Goal: Book appointment/travel/reservation

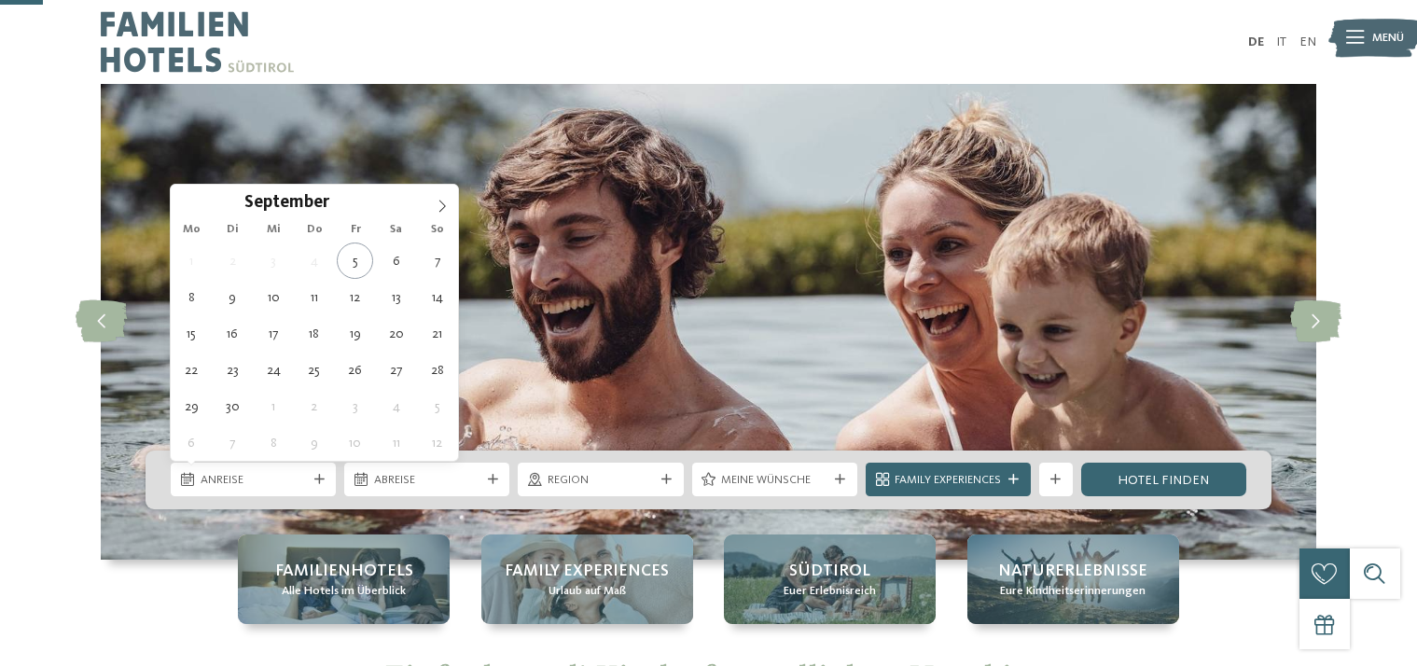
click at [266, 472] on span "Anreise" at bounding box center [254, 480] width 106 height 17
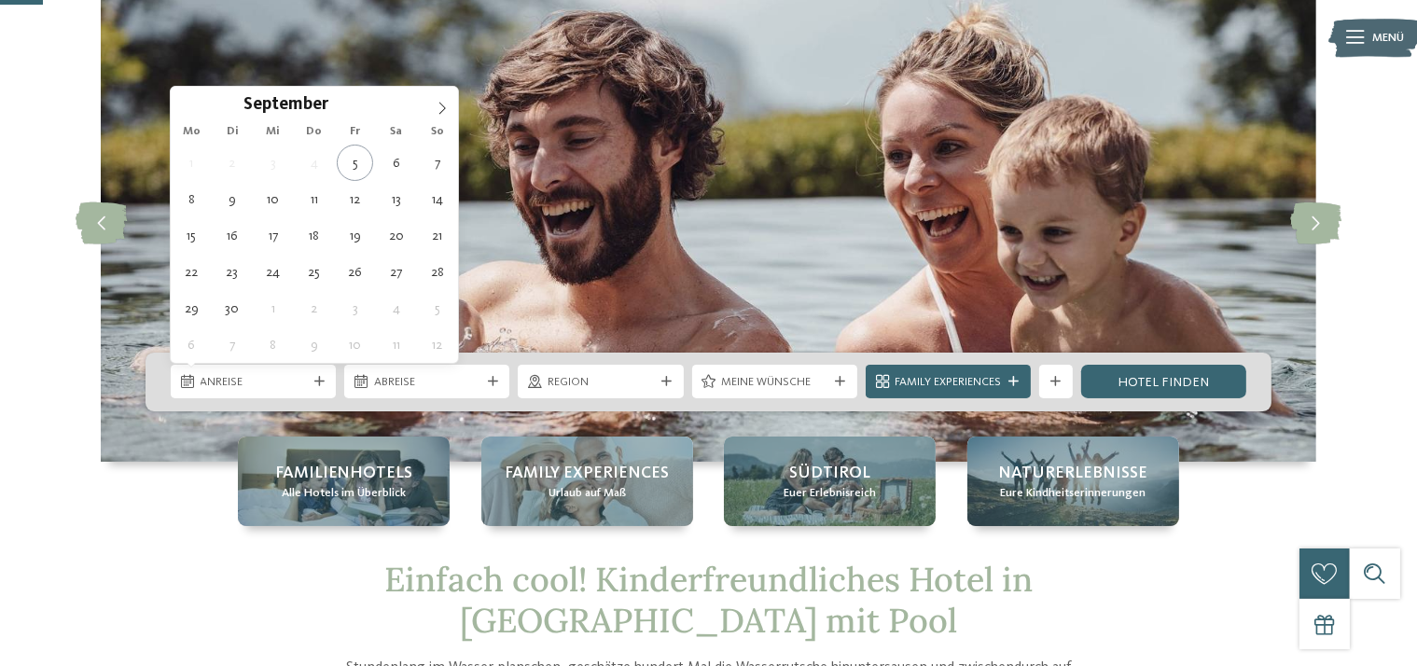
scroll to position [98, 0]
click at [446, 101] on span at bounding box center [442, 103] width 32 height 32
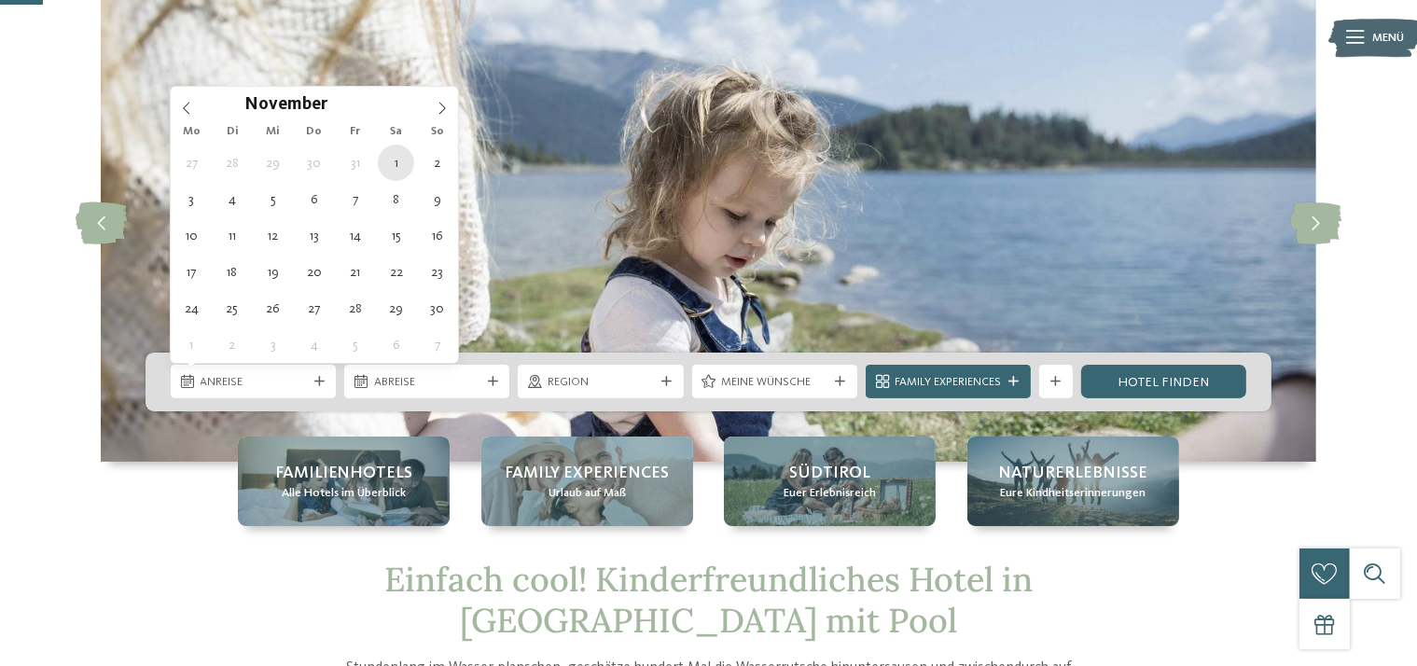
type div "[DATE]"
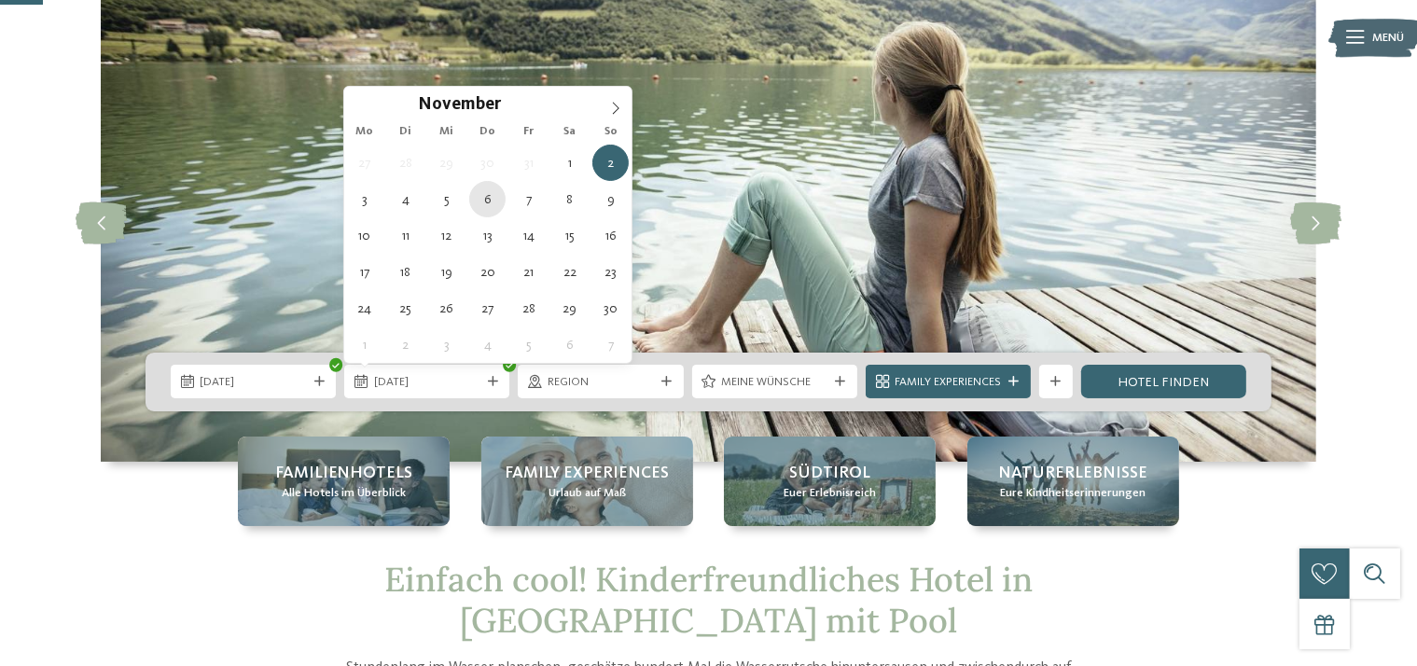
type div "[DATE]"
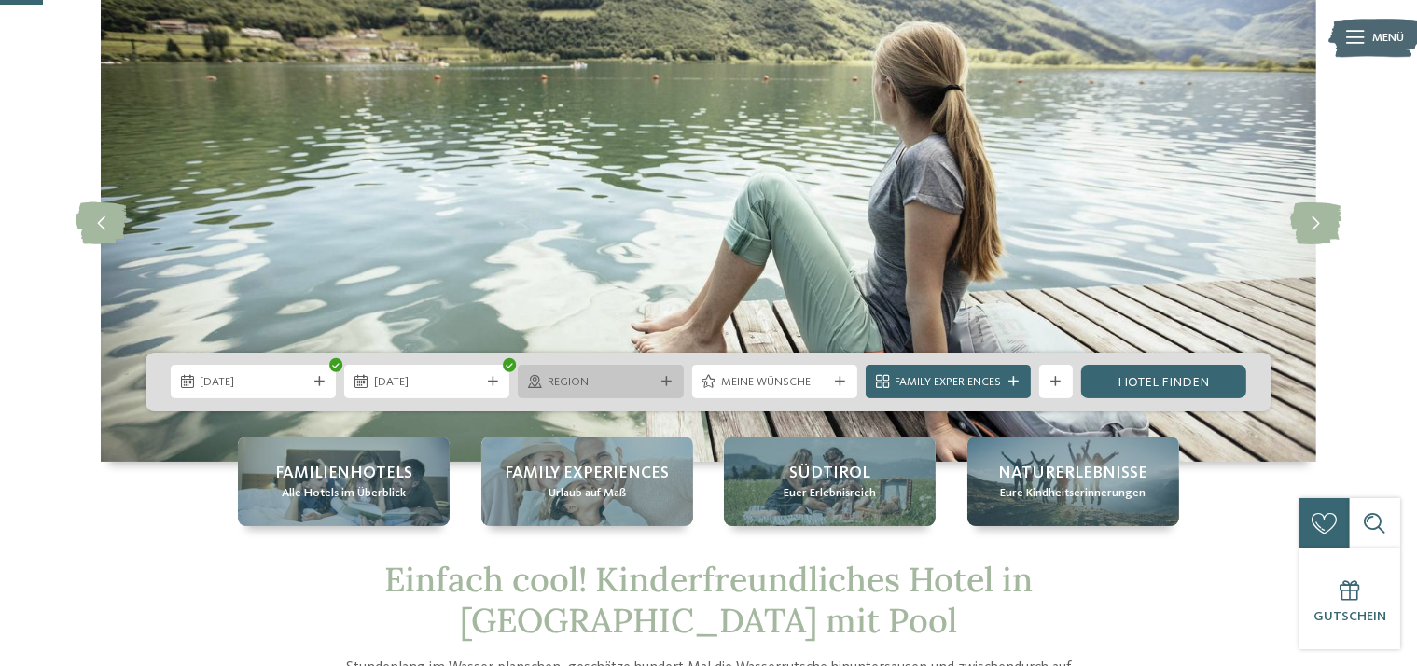
click at [596, 386] on span "Region" at bounding box center [601, 382] width 106 height 17
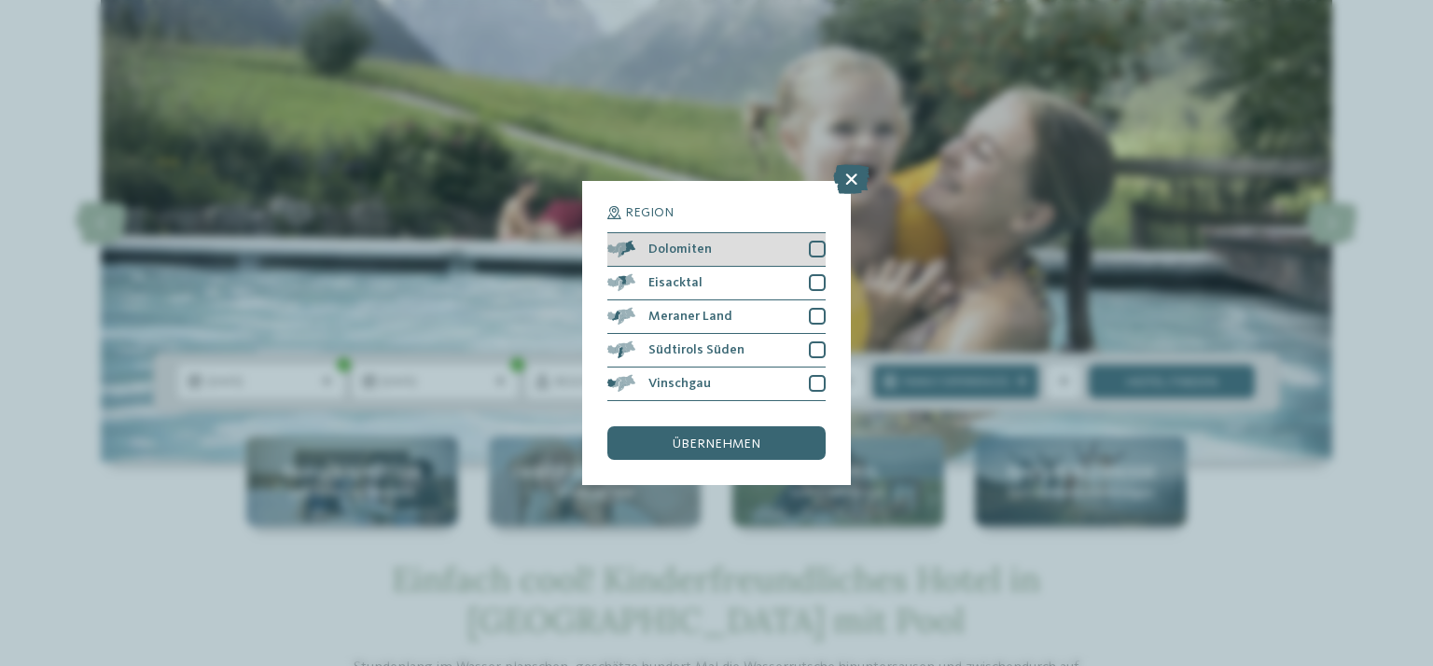
click at [815, 248] on div at bounding box center [817, 249] width 17 height 17
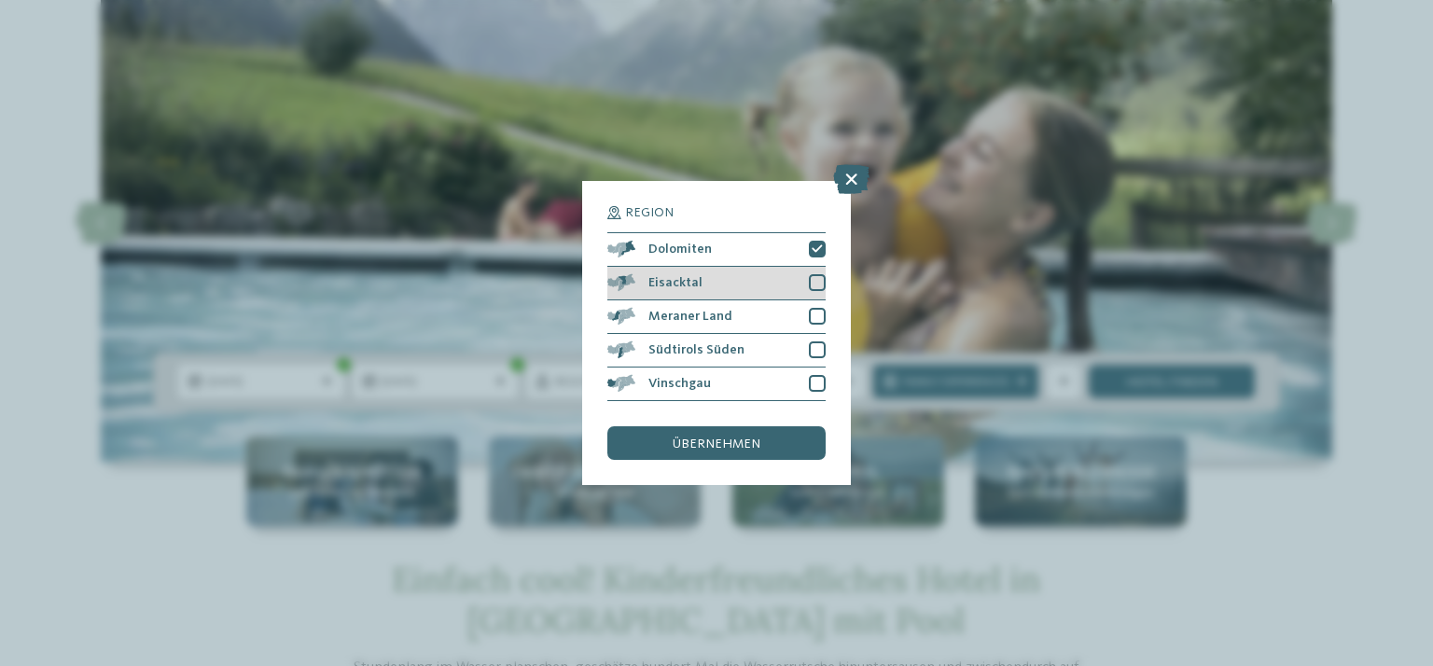
click at [817, 289] on div at bounding box center [817, 282] width 17 height 17
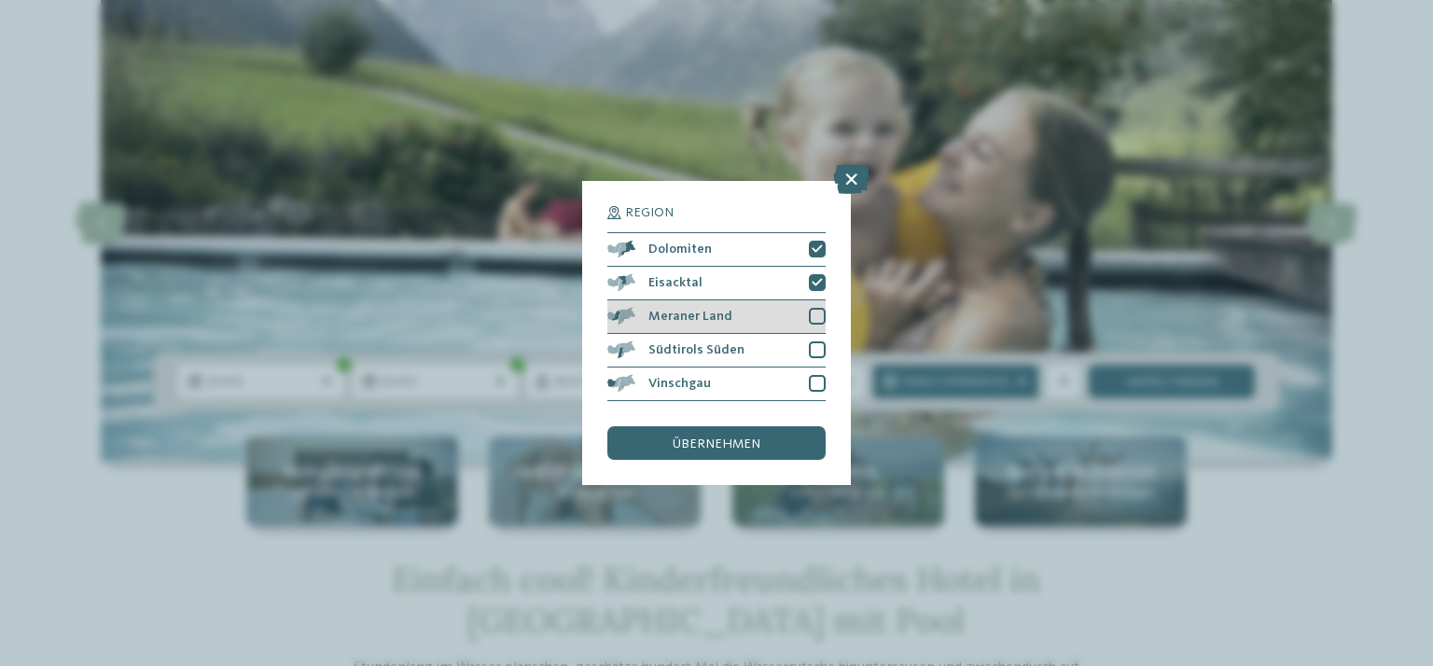
click at [819, 327] on div "Meraner Land" at bounding box center [716, 317] width 218 height 34
click at [816, 352] on div at bounding box center [817, 349] width 17 height 17
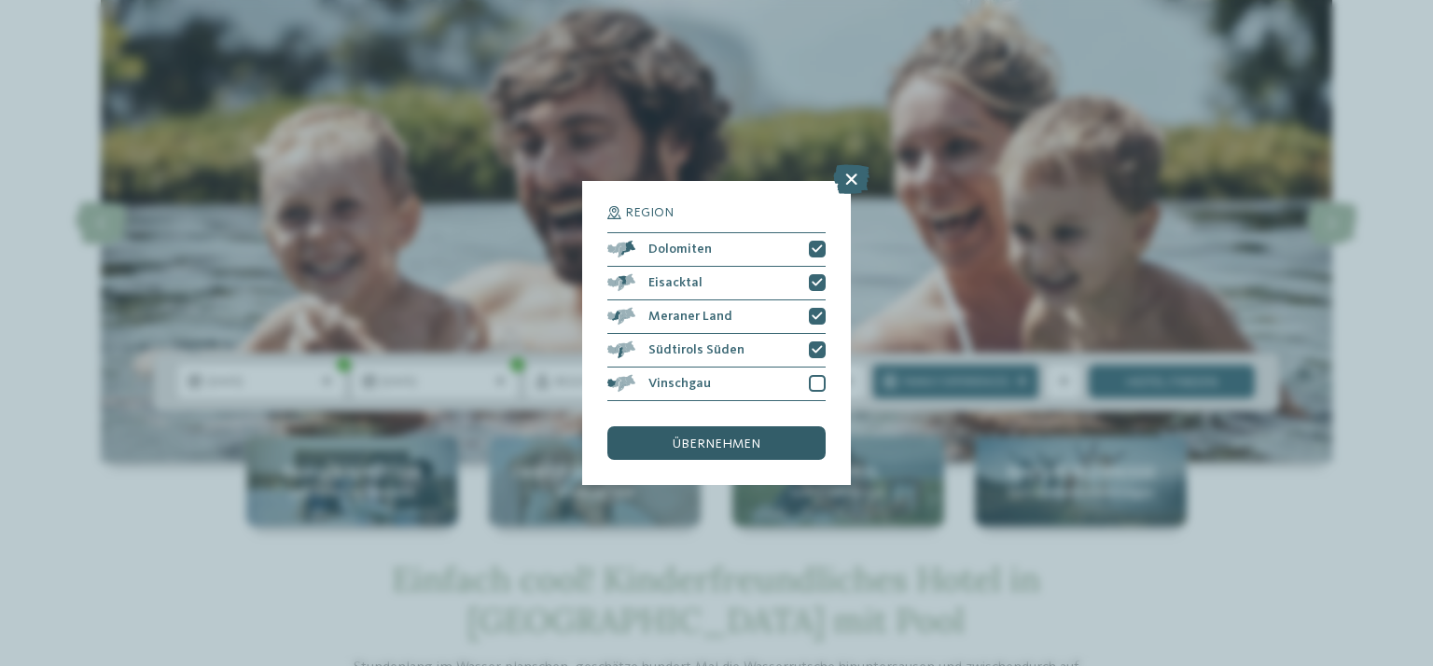
click at [744, 447] on span "übernehmen" at bounding box center [717, 444] width 88 height 13
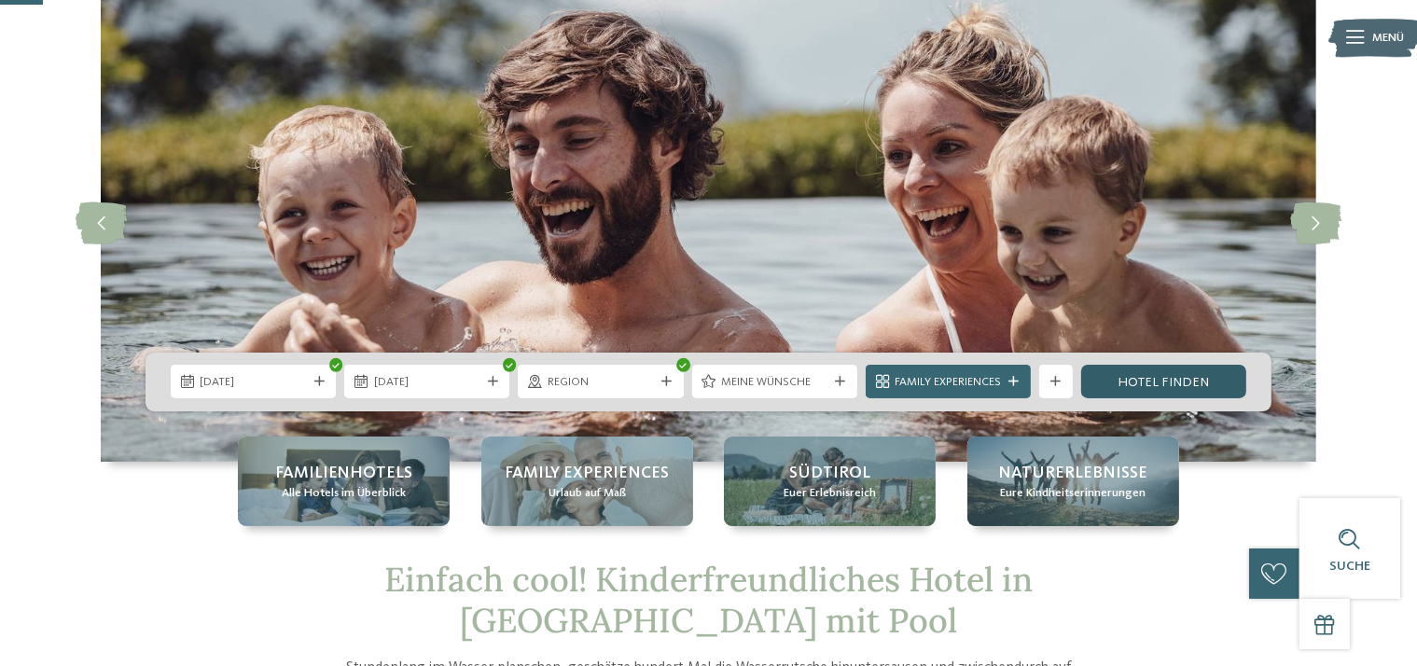
click at [1124, 386] on link "Hotel finden" at bounding box center [1163, 382] width 165 height 34
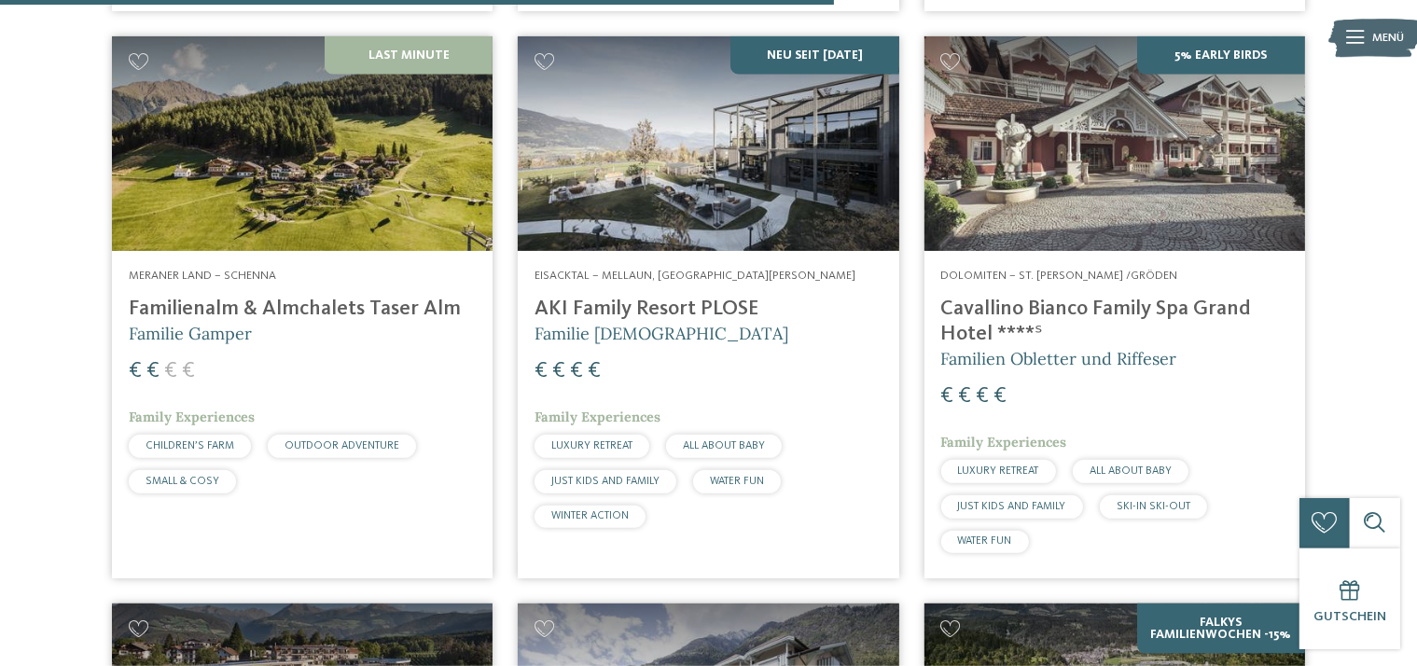
scroll to position [2252, 0]
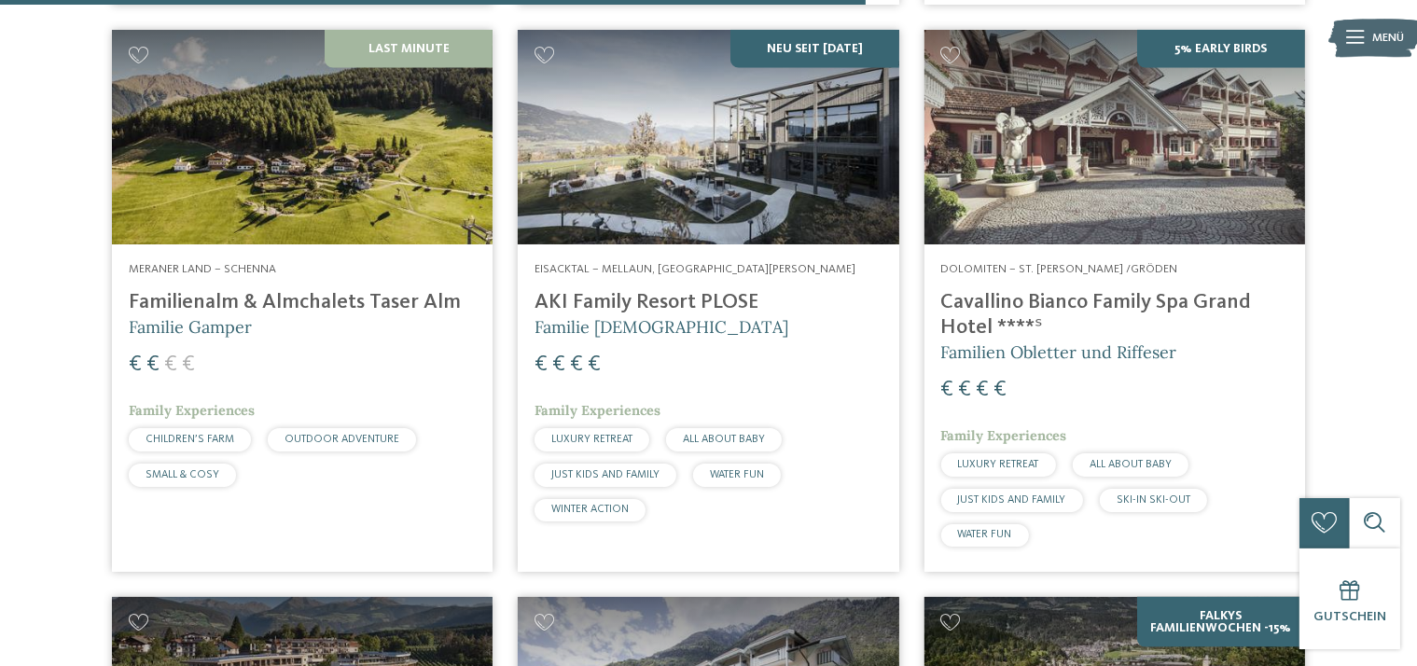
click at [1078, 307] on h4 "Cavallino Bianco Family Spa Grand Hotel ****ˢ" at bounding box center [1114, 315] width 347 height 50
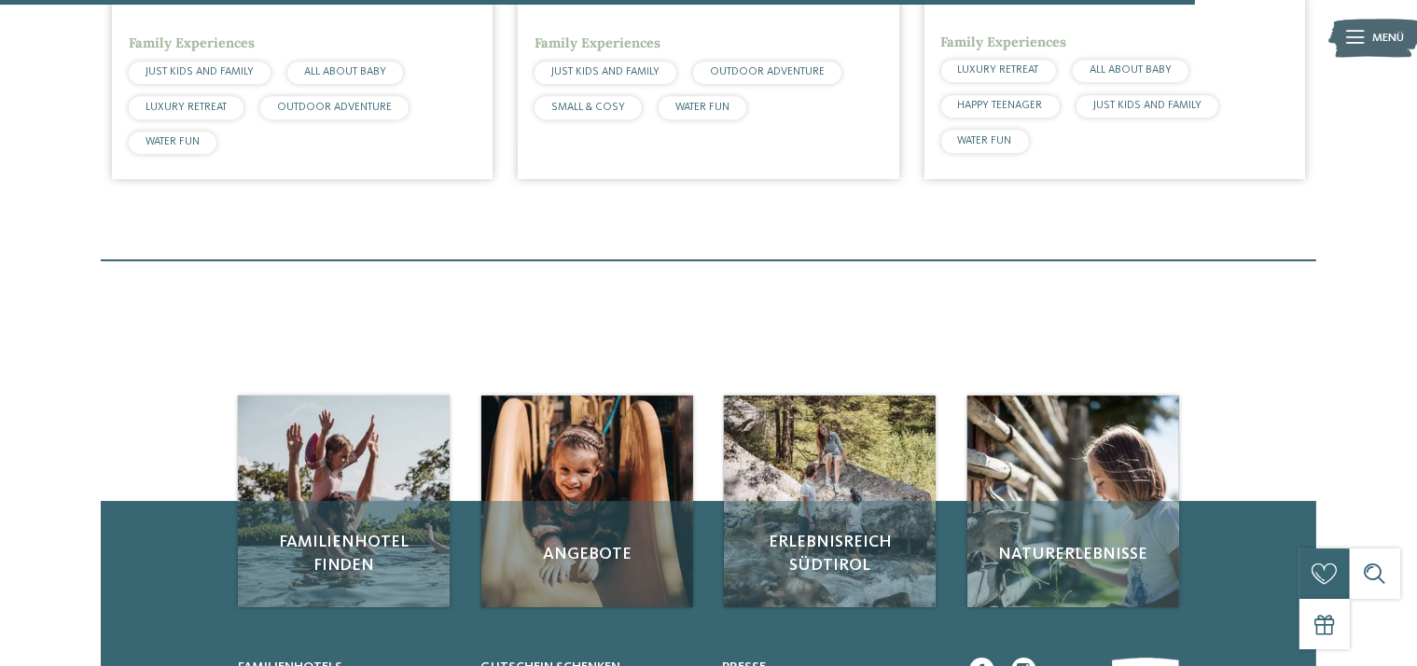
scroll to position [3336, 0]
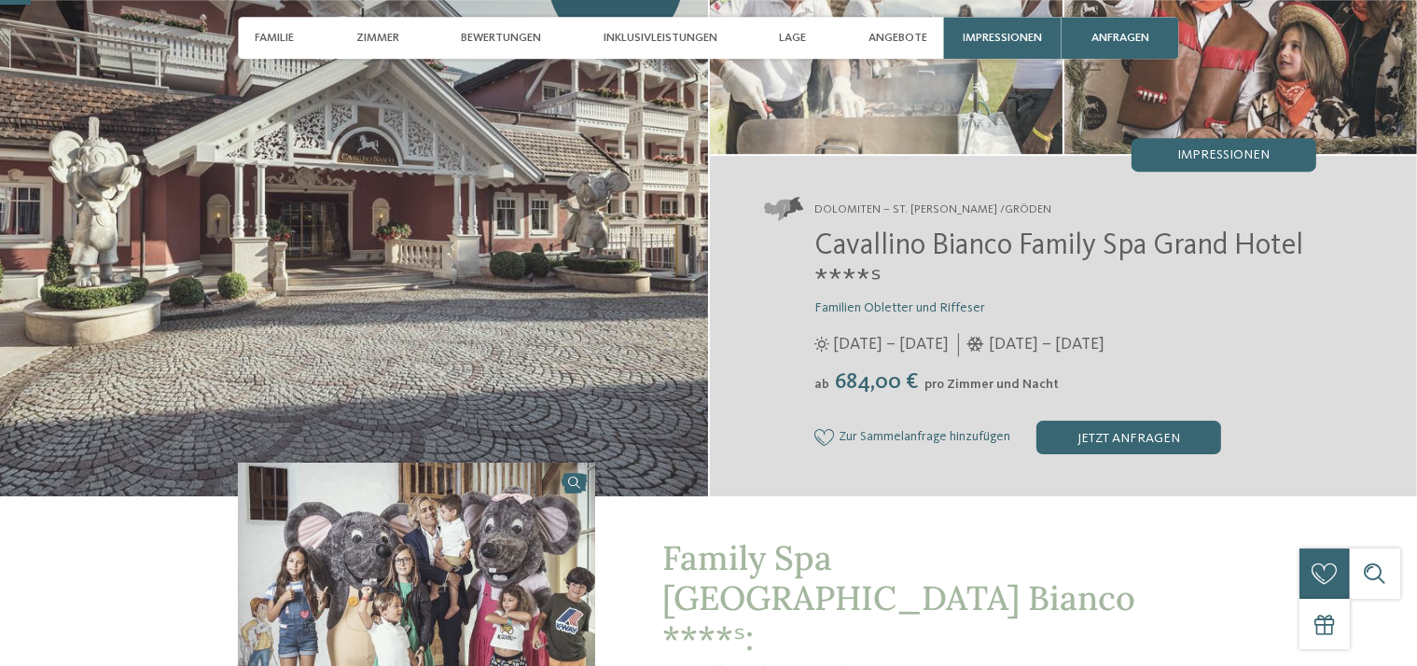
scroll to position [197, 0]
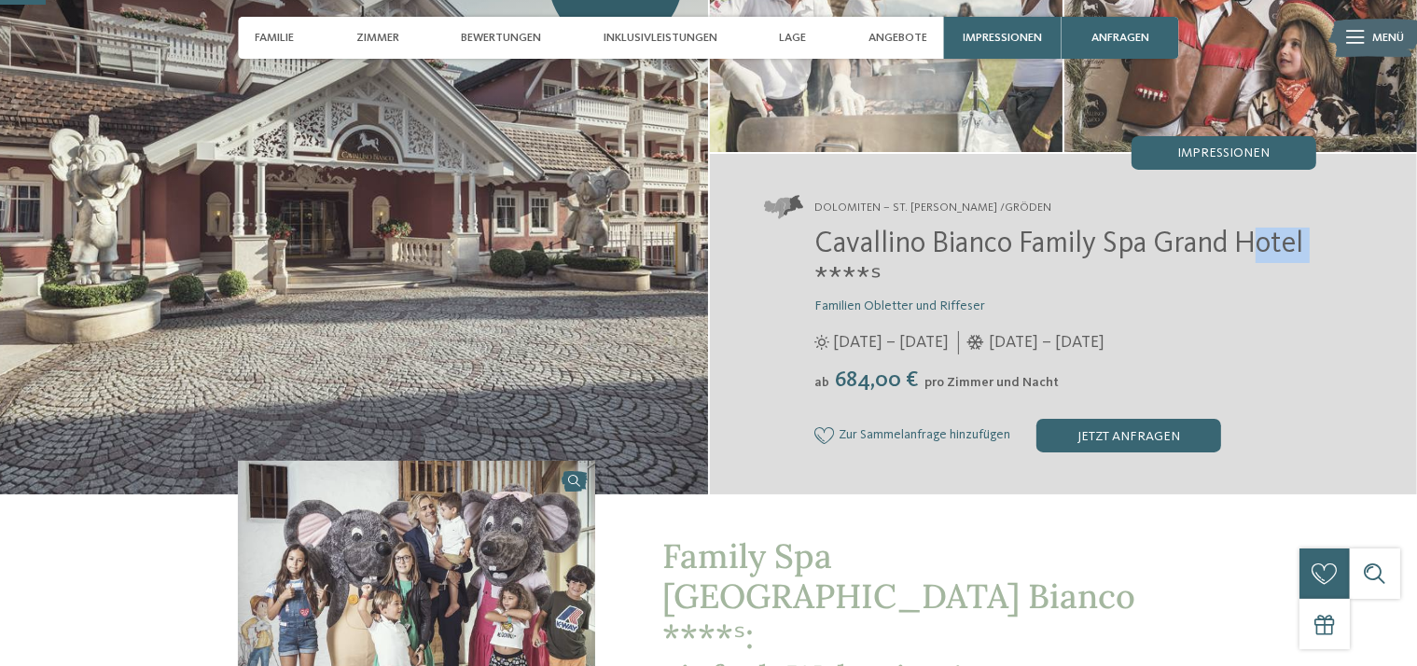
drag, startPoint x: 1315, startPoint y: 243, endPoint x: 1252, endPoint y: 241, distance: 63.5
click at [1252, 241] on h2 "Cavallino Bianco Family Spa Grand Hotel ****ˢ" at bounding box center [1065, 263] width 502 height 71
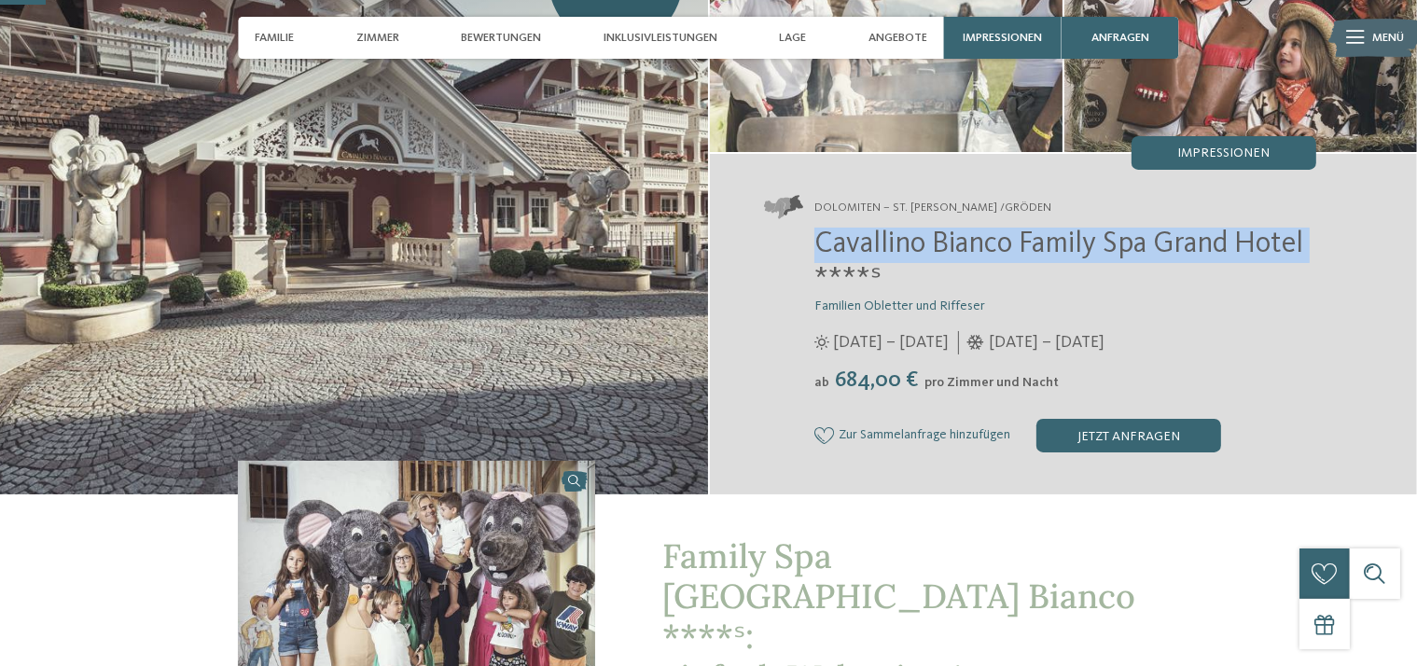
drag, startPoint x: 1298, startPoint y: 240, endPoint x: 799, endPoint y: 247, distance: 499.2
click at [799, 247] on div "Dolomiten – St. Ulrich /Gröden Cavallino Bianco Family Spa Grand Hotel ****ˢ Fa…" at bounding box center [1064, 324] width 708 height 341
copy span "Cavallino Bianco Family Spa Grand Hotel"
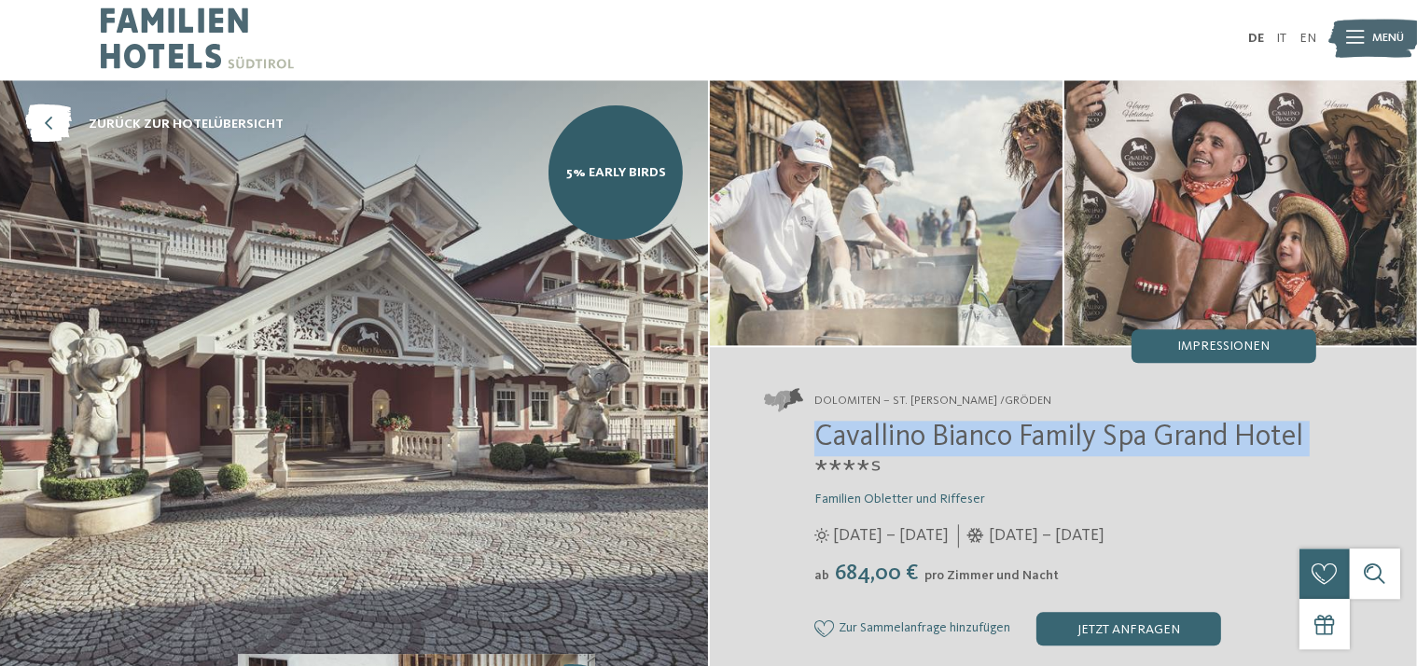
scroll to position [0, 0]
